Goal: Task Accomplishment & Management: Manage account settings

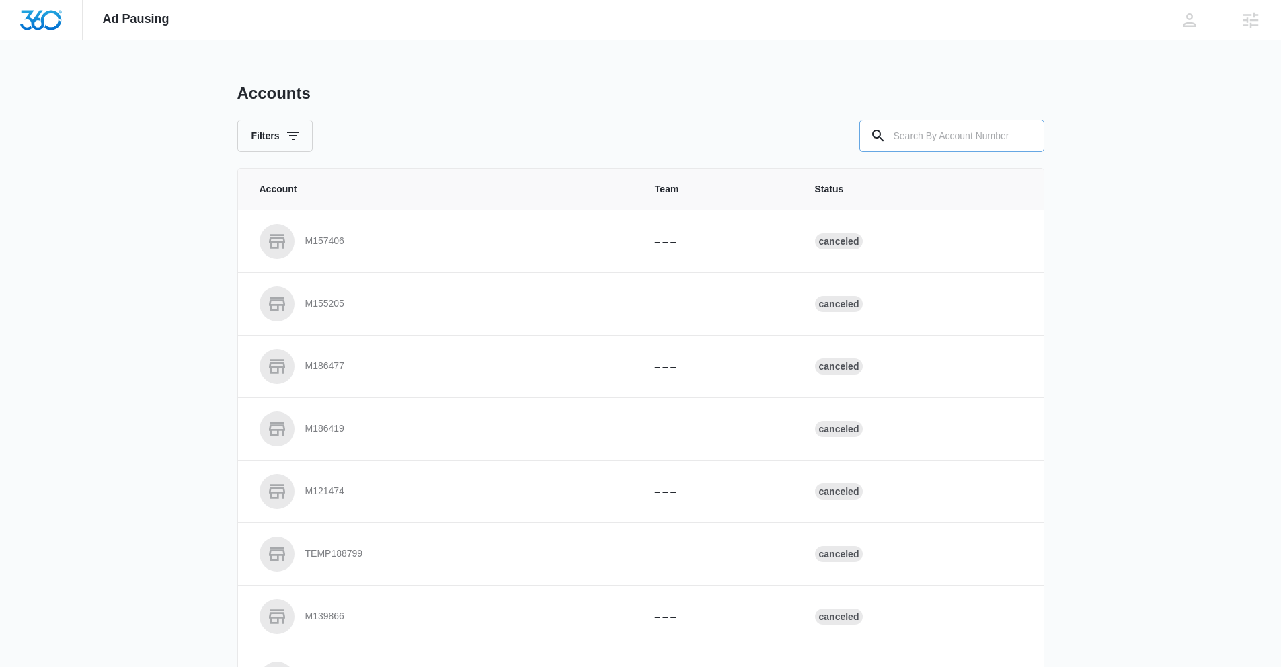
click at [906, 135] on input "text" at bounding box center [951, 136] width 185 height 32
drag, startPoint x: 941, startPoint y: 131, endPoint x: 886, endPoint y: 134, distance: 54.5
click at [886, 134] on div "M335862" at bounding box center [951, 136] width 185 height 32
click at [948, 139] on input "M335862" at bounding box center [951, 136] width 185 height 32
type input "M335862"
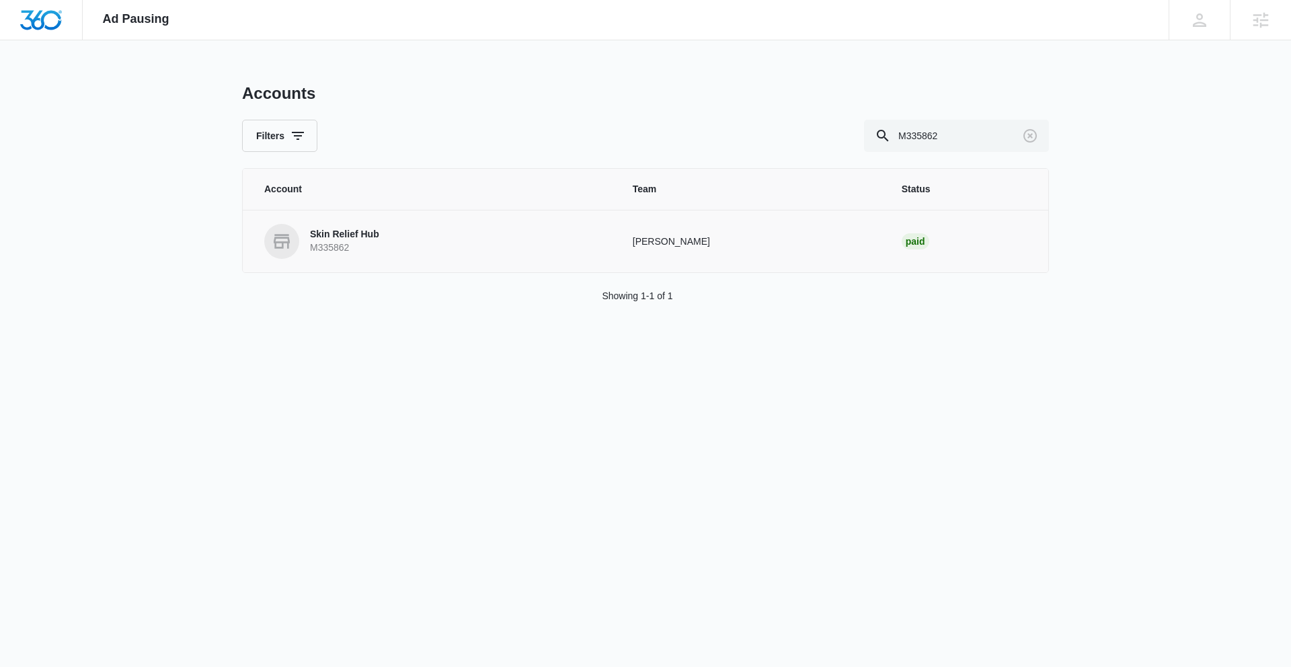
click at [323, 235] on p "Skin Relief Hub" at bounding box center [344, 234] width 69 height 13
